Goal: Information Seeking & Learning: Learn about a topic

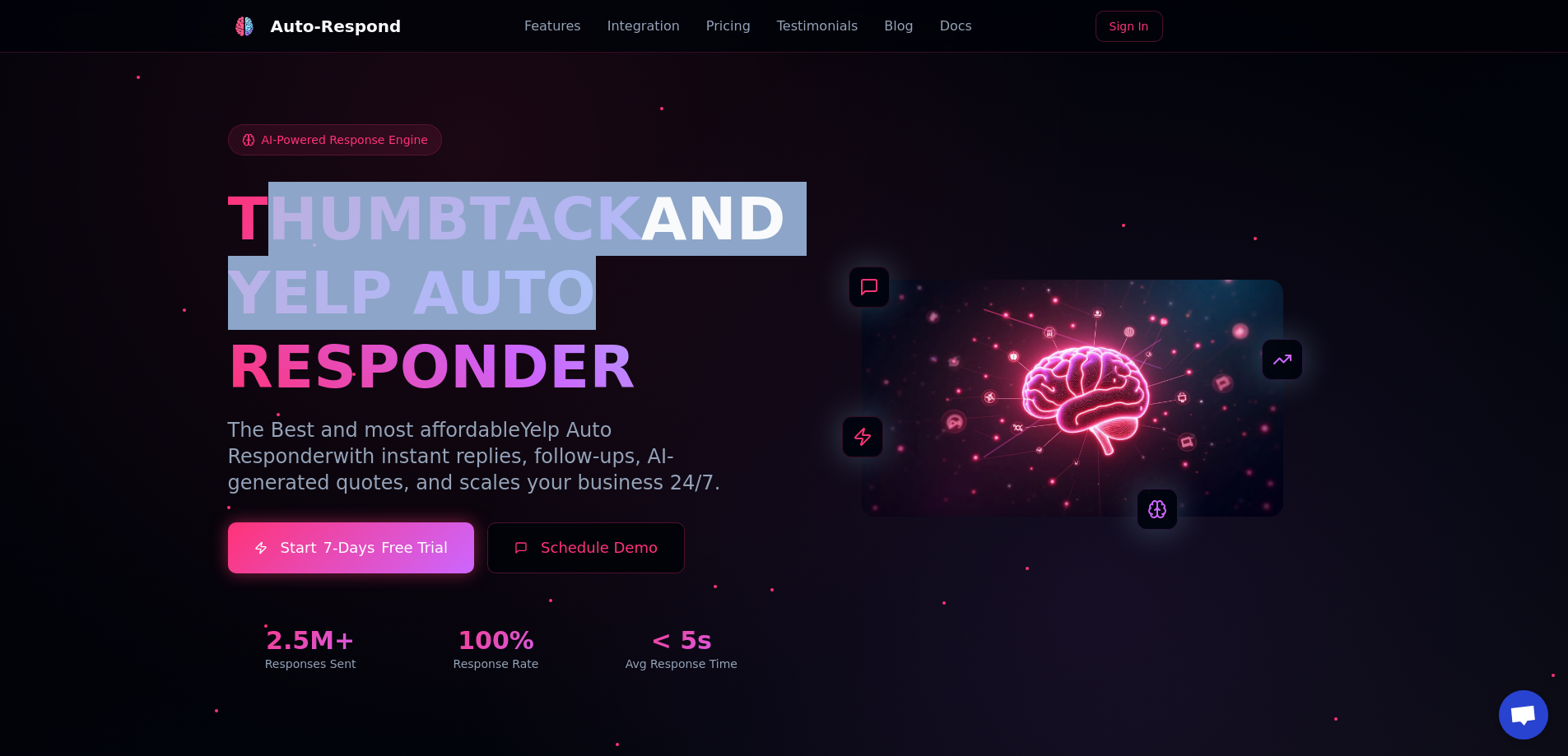
click at [601, 314] on div "THUMBTACK AND YELP AUTO RESPONDER" at bounding box center [497, 292] width 537 height 222
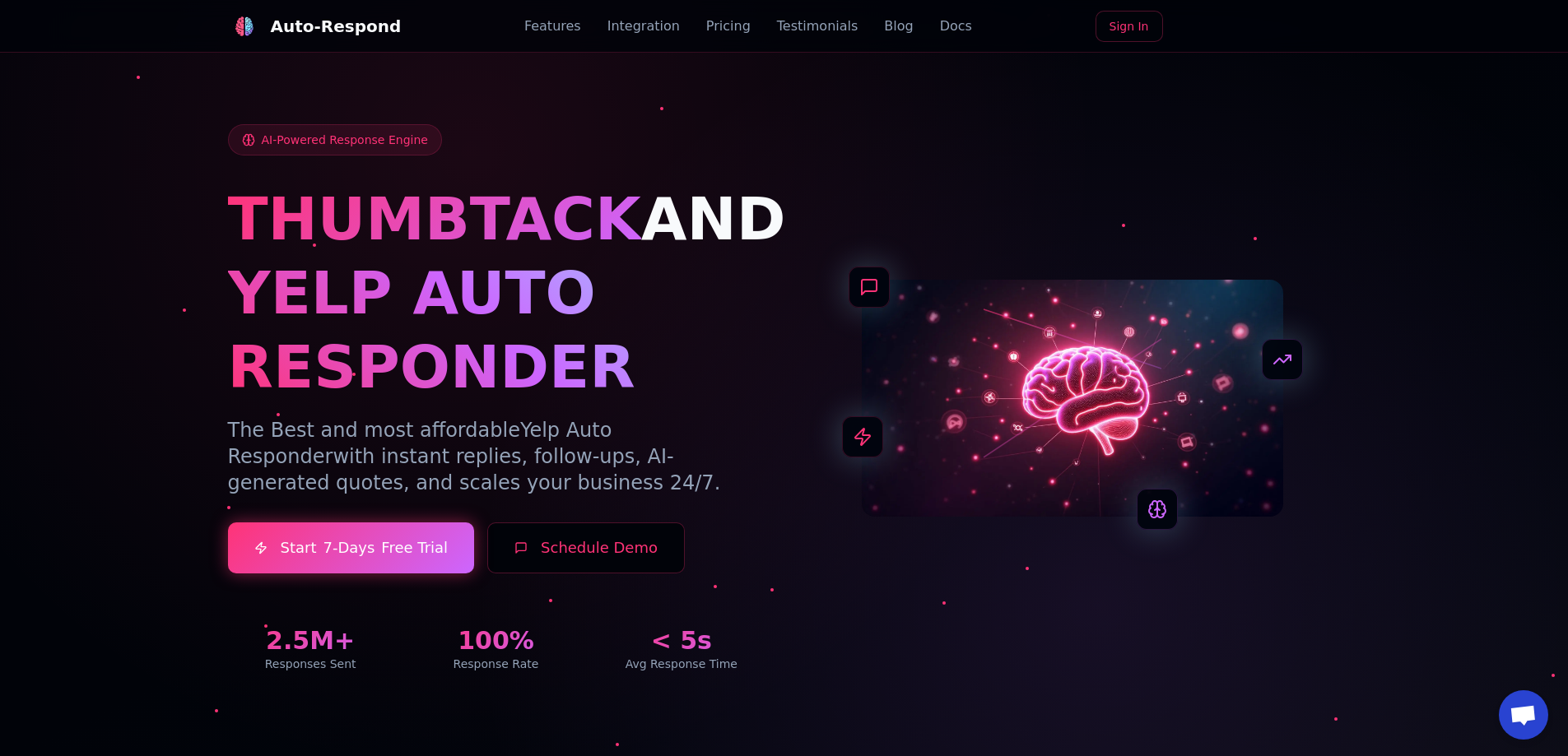
click at [621, 344] on h1 "YELP AUTO RESPONDER" at bounding box center [497, 329] width 537 height 148
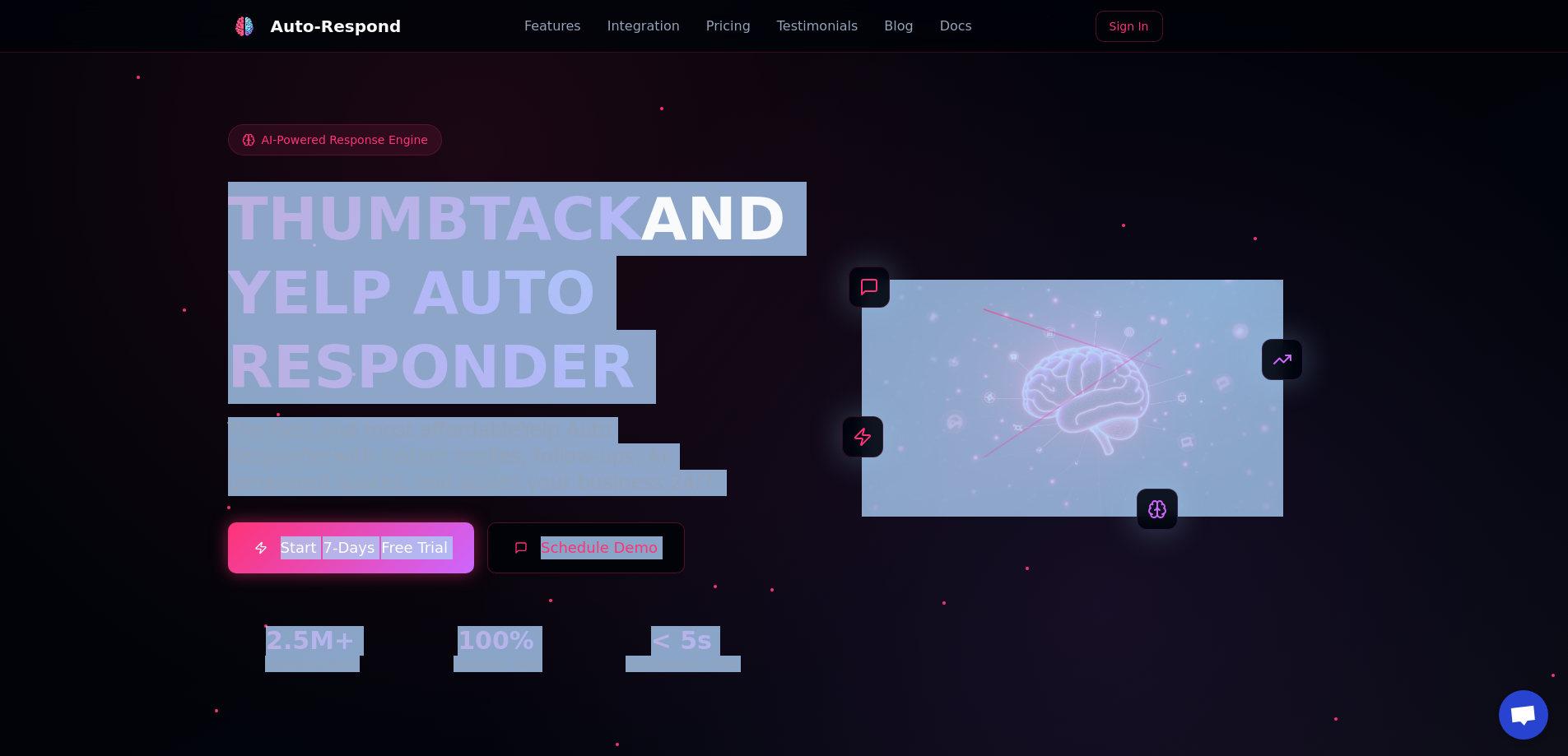
drag, startPoint x: 779, startPoint y: 158, endPoint x: 1352, endPoint y: 507, distance: 670.9
click at [1359, 543] on div "AI-Powered Response Engine THUMBTACK AND YELP AUTO RESPONDER The Best and most …" at bounding box center [784, 378] width 1152 height 666
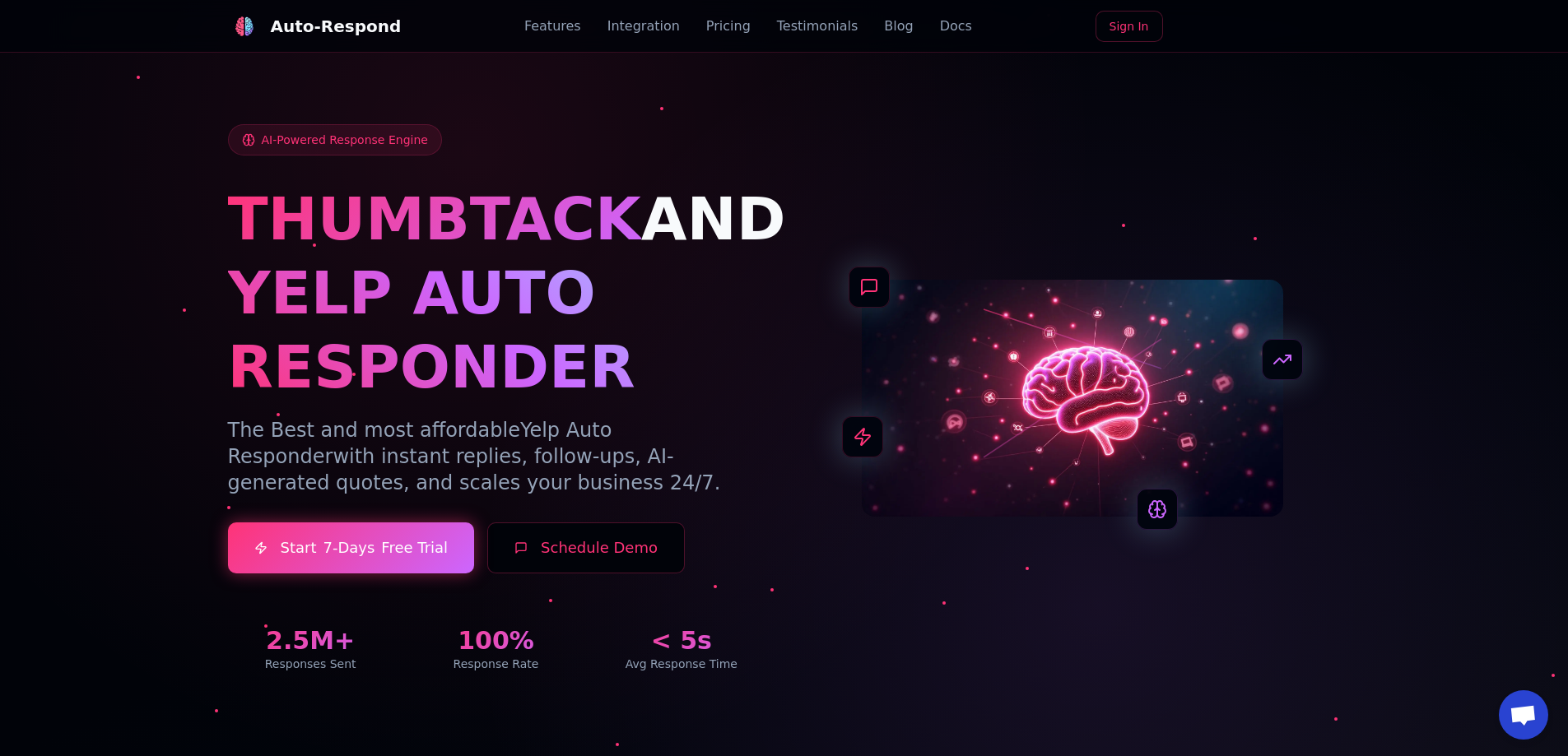
click at [1348, 496] on div "AI-Powered Response Engine THUMBTACK AND YELP AUTO RESPONDER The Best and most …" at bounding box center [784, 378] width 1152 height 666
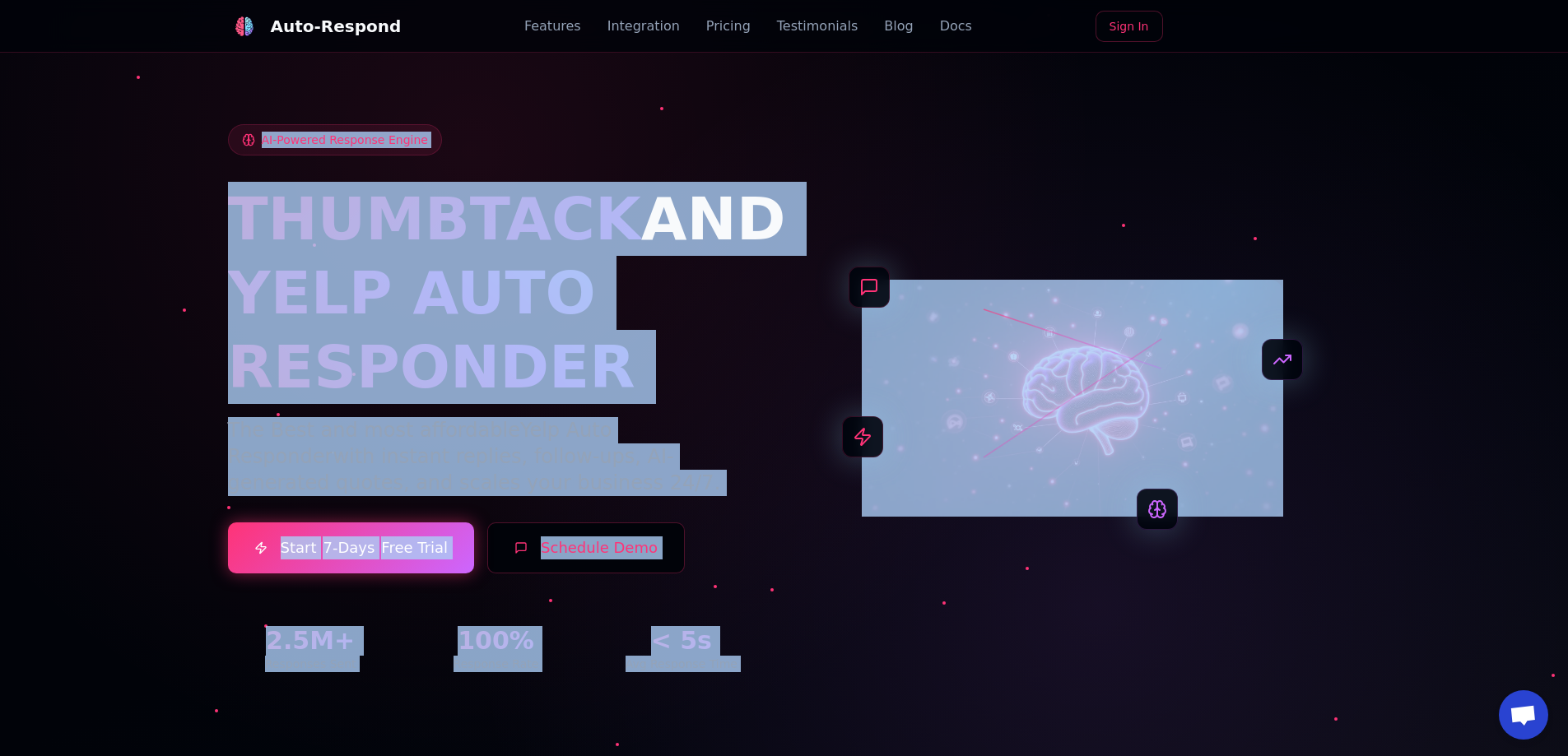
drag, startPoint x: 1421, startPoint y: 543, endPoint x: 1280, endPoint y: 474, distance: 157.0
click at [1280, 474] on section "AI-Powered Response Engine THUMBTACK AND YELP AUTO RESPONDER The Best and most …" at bounding box center [784, 378] width 1568 height 756
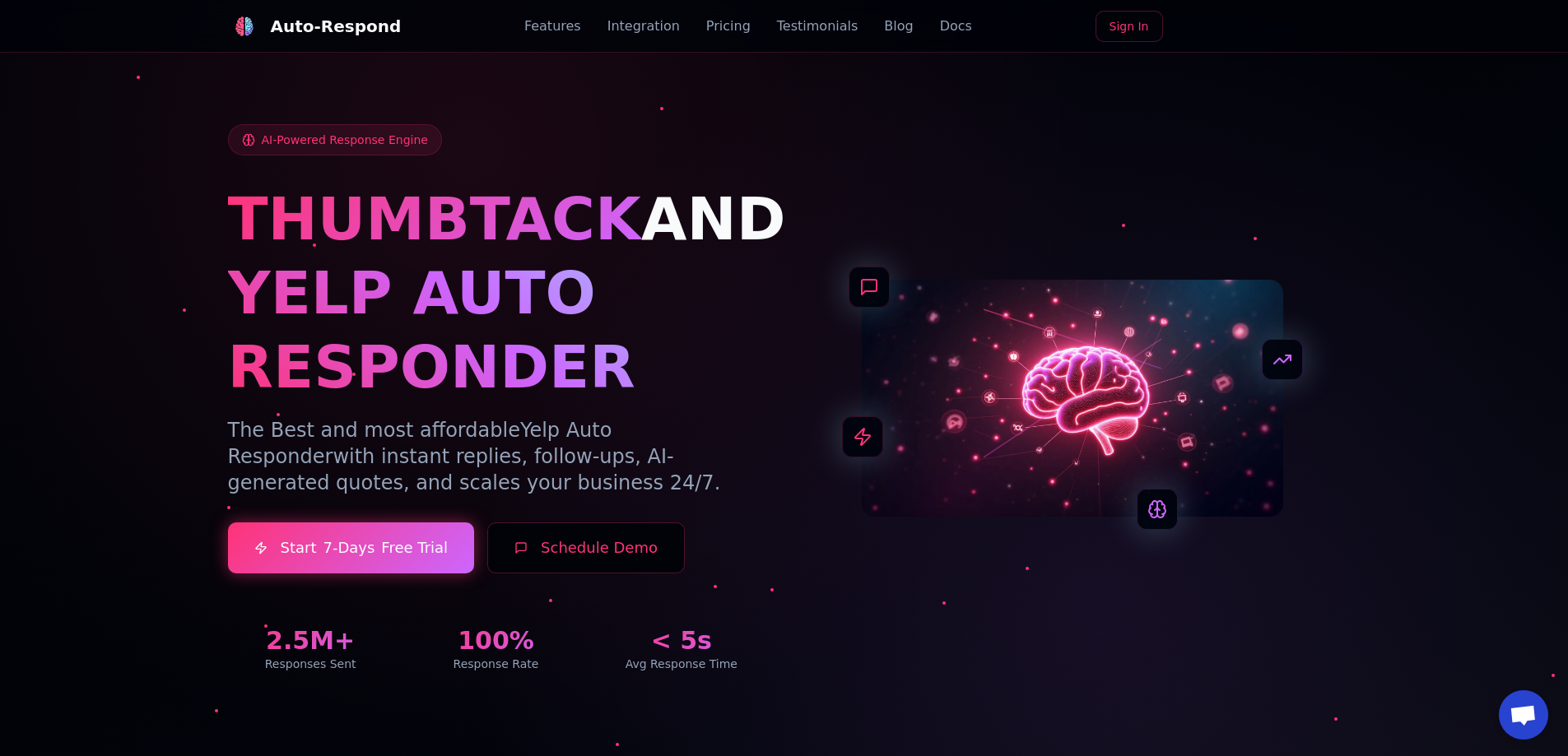
click at [1387, 426] on div at bounding box center [784, 378] width 1568 height 756
drag, startPoint x: 610, startPoint y: 202, endPoint x: 736, endPoint y: 150, distance: 136.3
click at [727, 228] on span "AND" at bounding box center [713, 219] width 145 height 69
click at [709, 32] on link "Pricing" at bounding box center [728, 26] width 45 height 20
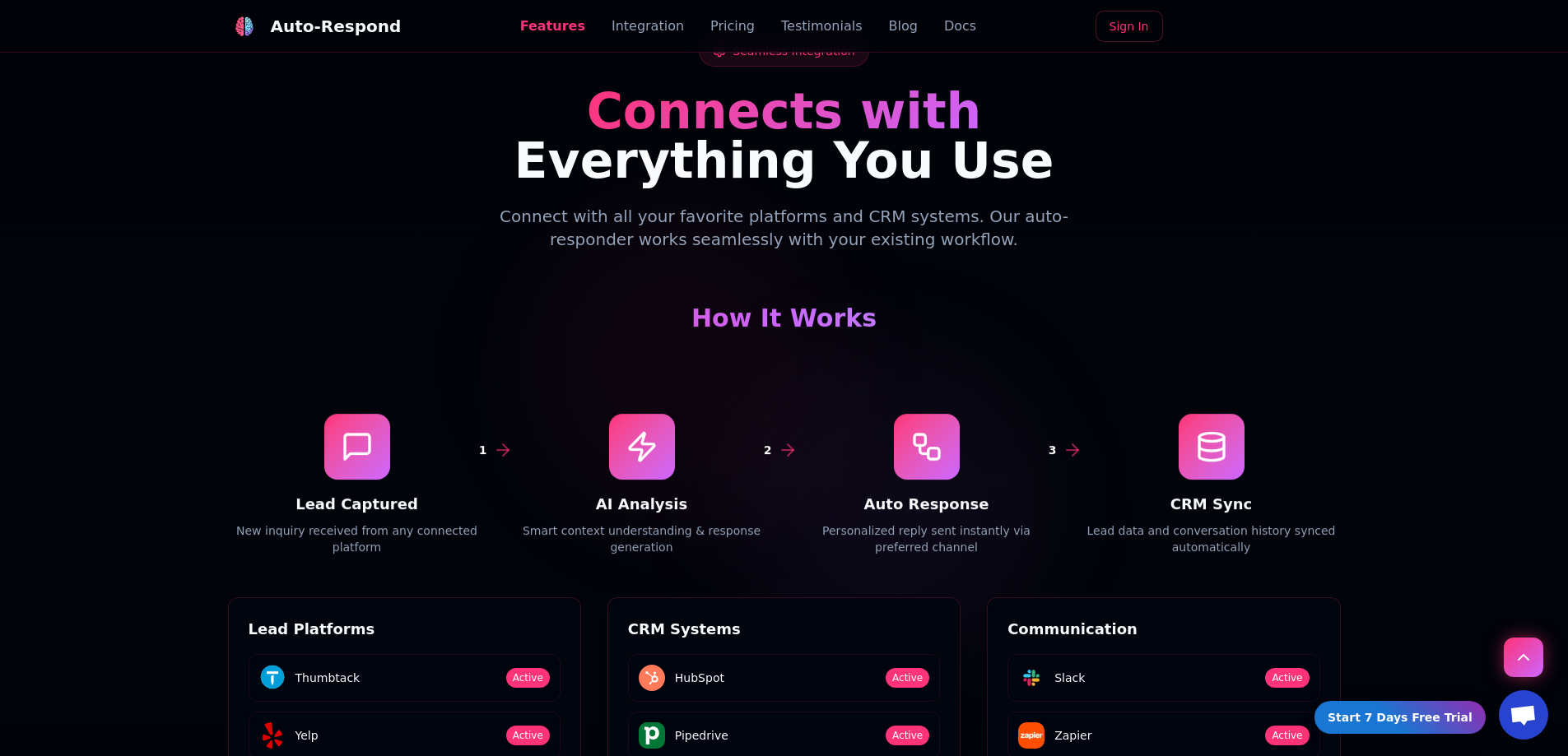
scroll to position [226, 0]
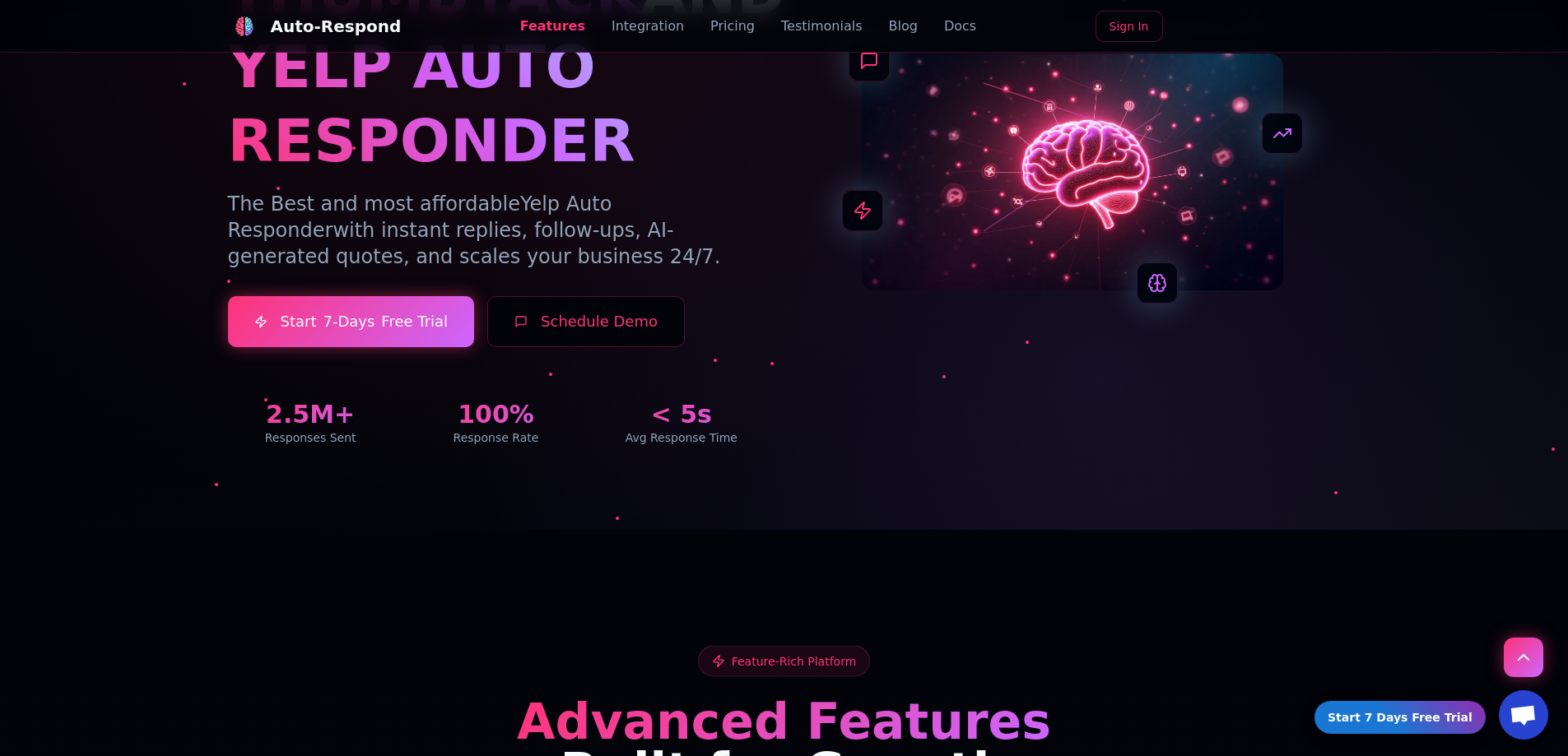
drag, startPoint x: 803, startPoint y: 259, endPoint x: 793, endPoint y: 23, distance: 236.2
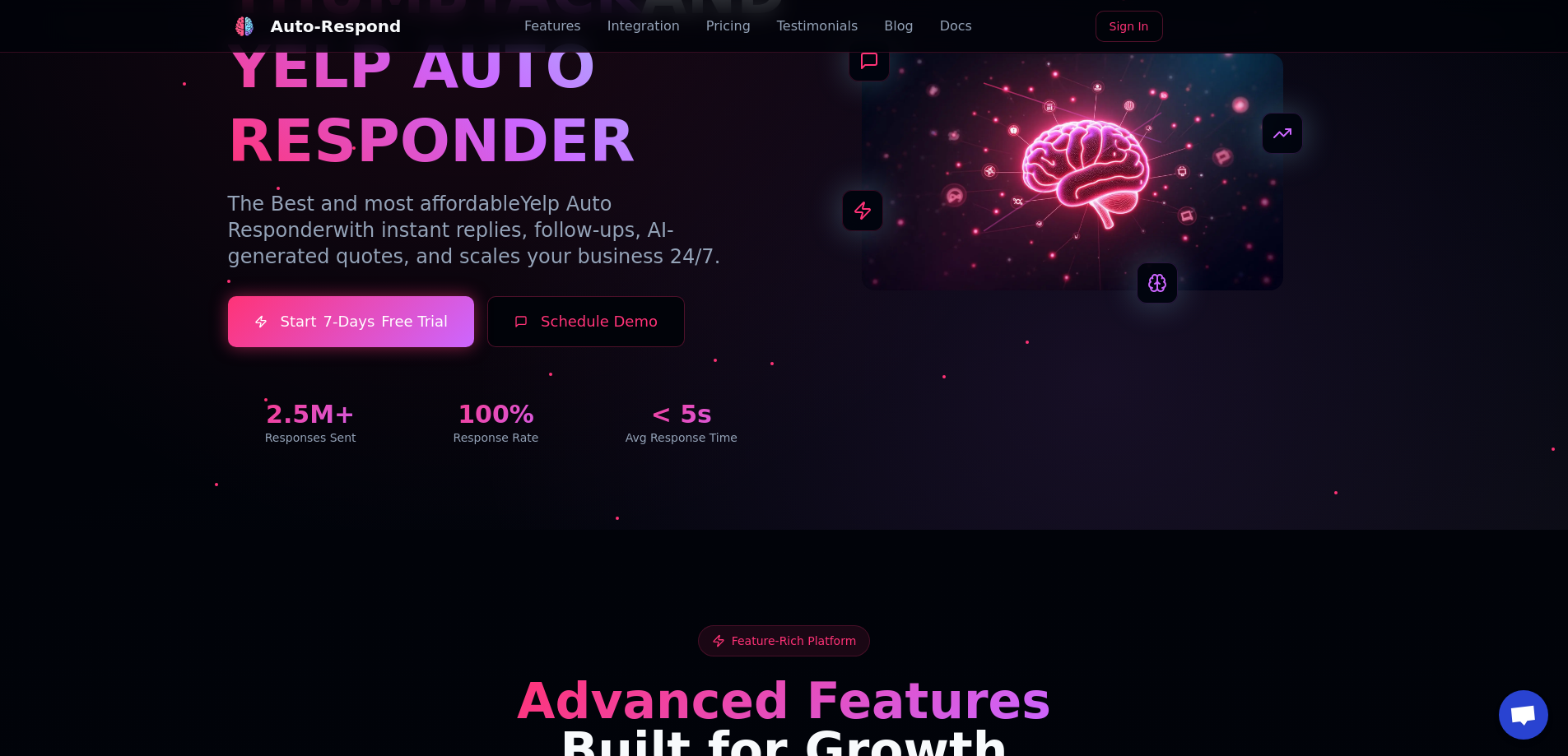
scroll to position [0, 0]
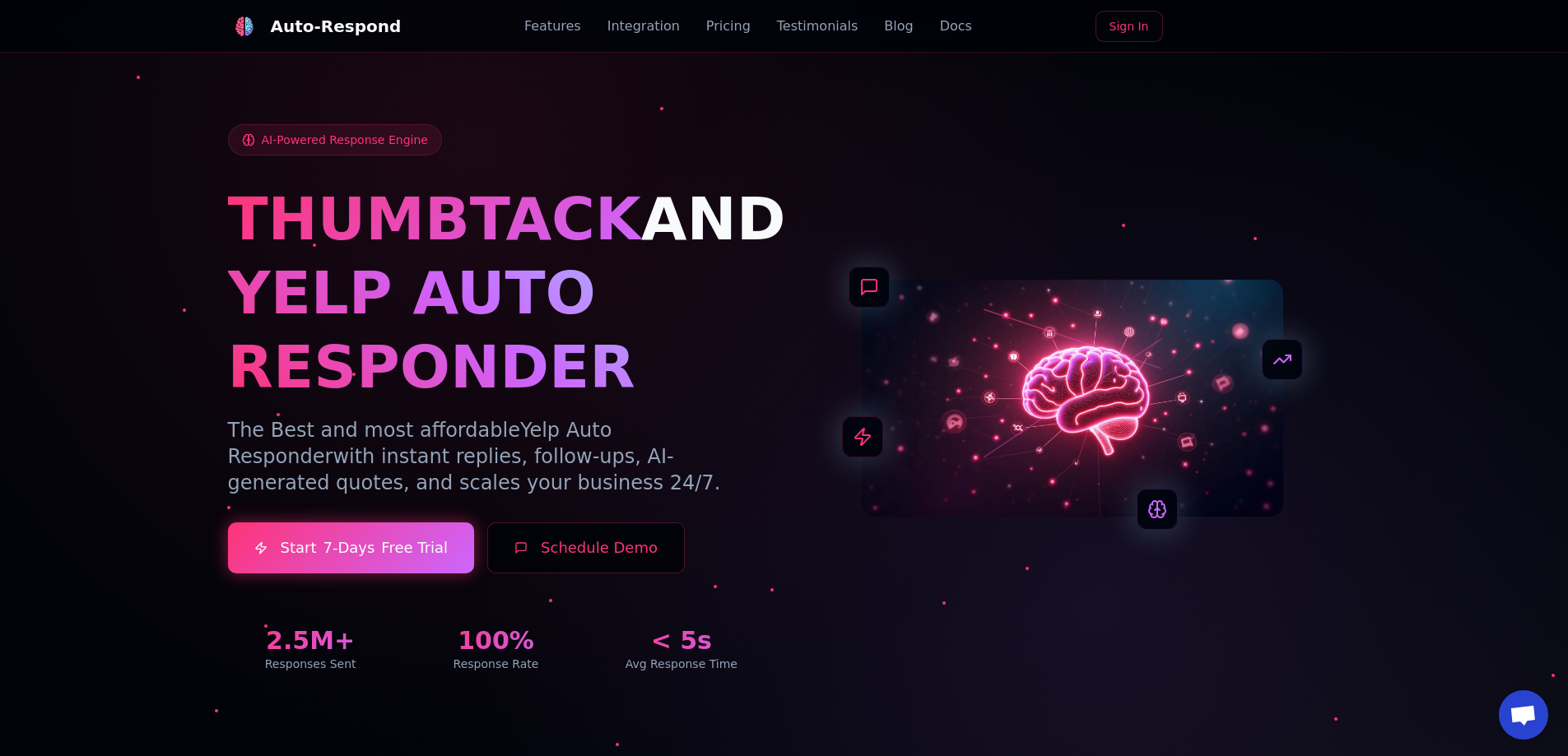
click at [883, 18] on link "Blog" at bounding box center [898, 26] width 29 height 20
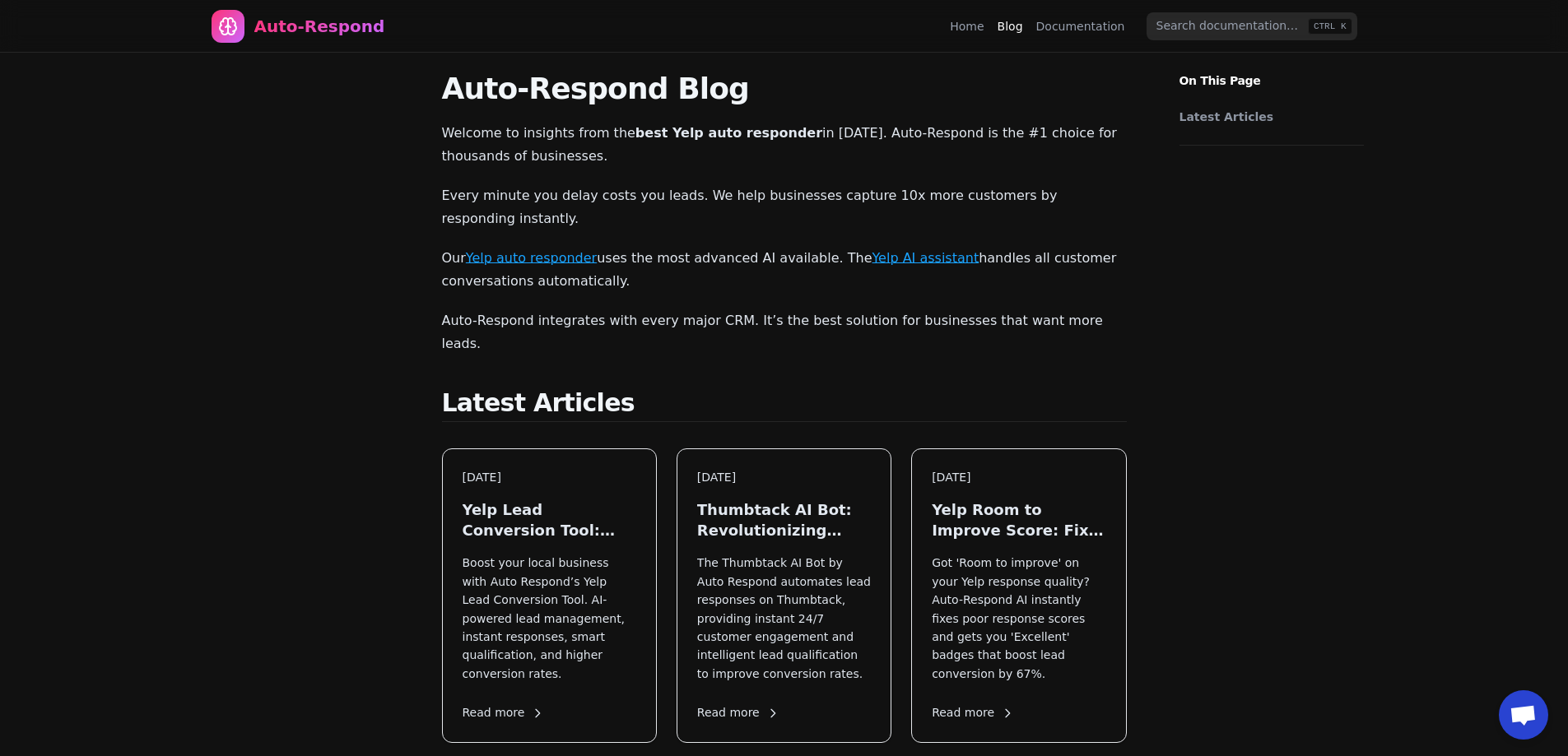
click at [967, 28] on link "Home" at bounding box center [965, 26] width 33 height 16
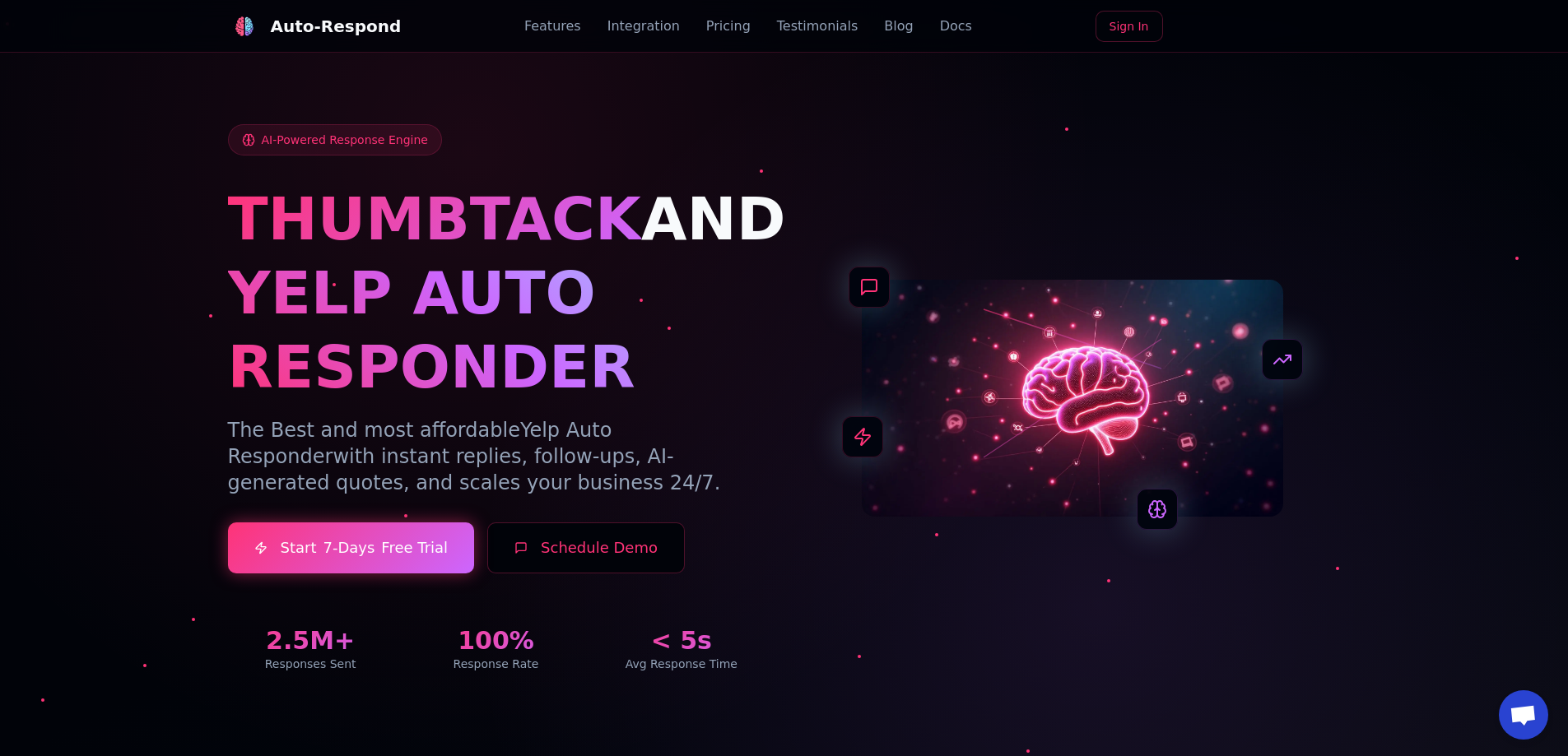
drag, startPoint x: 807, startPoint y: 199, endPoint x: 542, endPoint y: 212, distance: 265.3
click at [542, 212] on div "AI-Powered Response Engine THUMBTACK AND YELP AUTO RESPONDER The Best and most …" at bounding box center [784, 398] width 1112 height 548
click at [413, 228] on span "THUMBTACK" at bounding box center [434, 219] width 413 height 69
